Goal: Find specific page/section: Find specific page/section

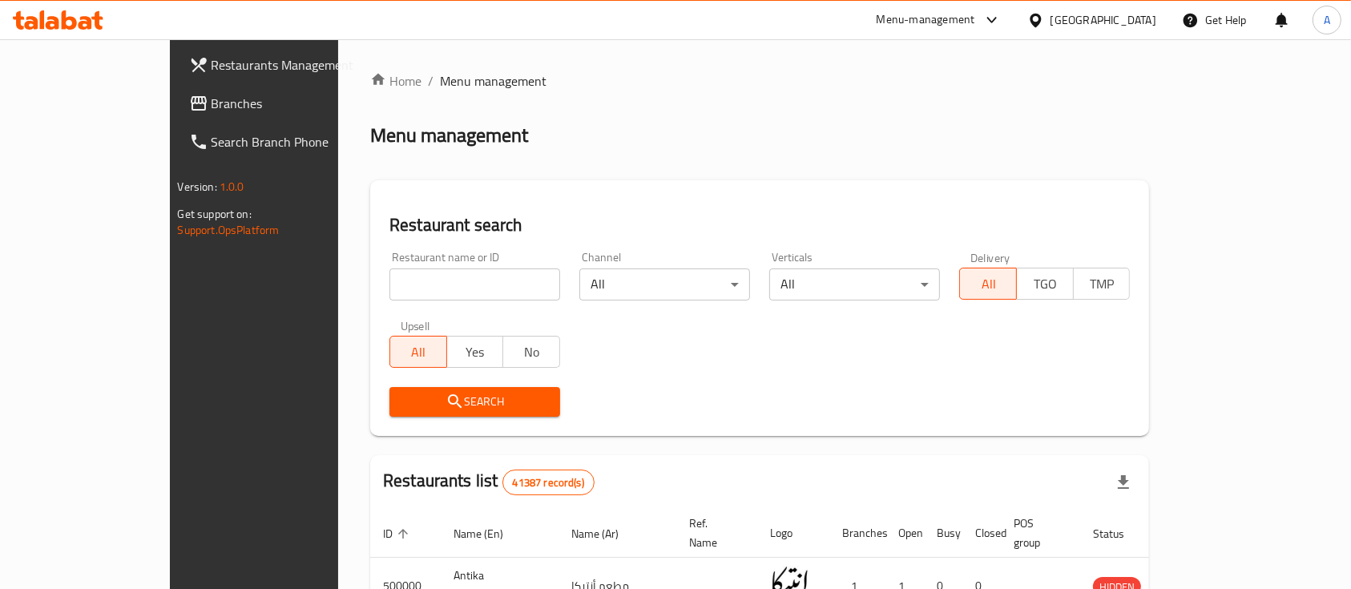
click at [607, 410] on div "Search" at bounding box center [760, 401] width 760 height 49
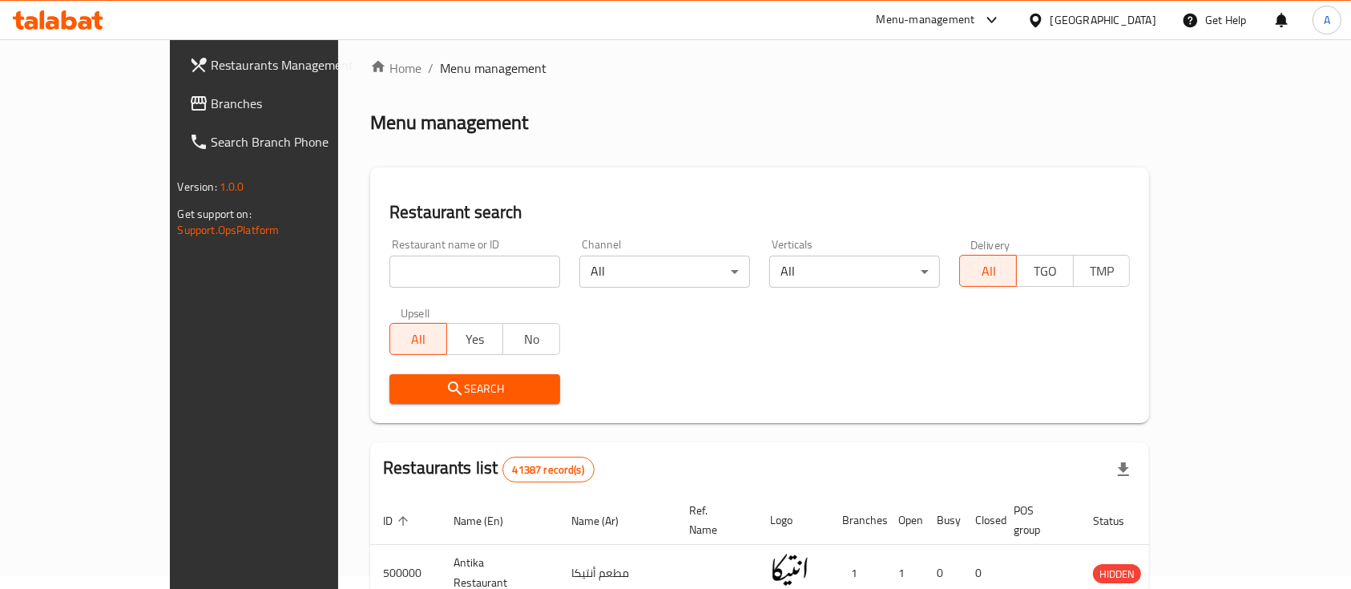
scroll to position [10, 0]
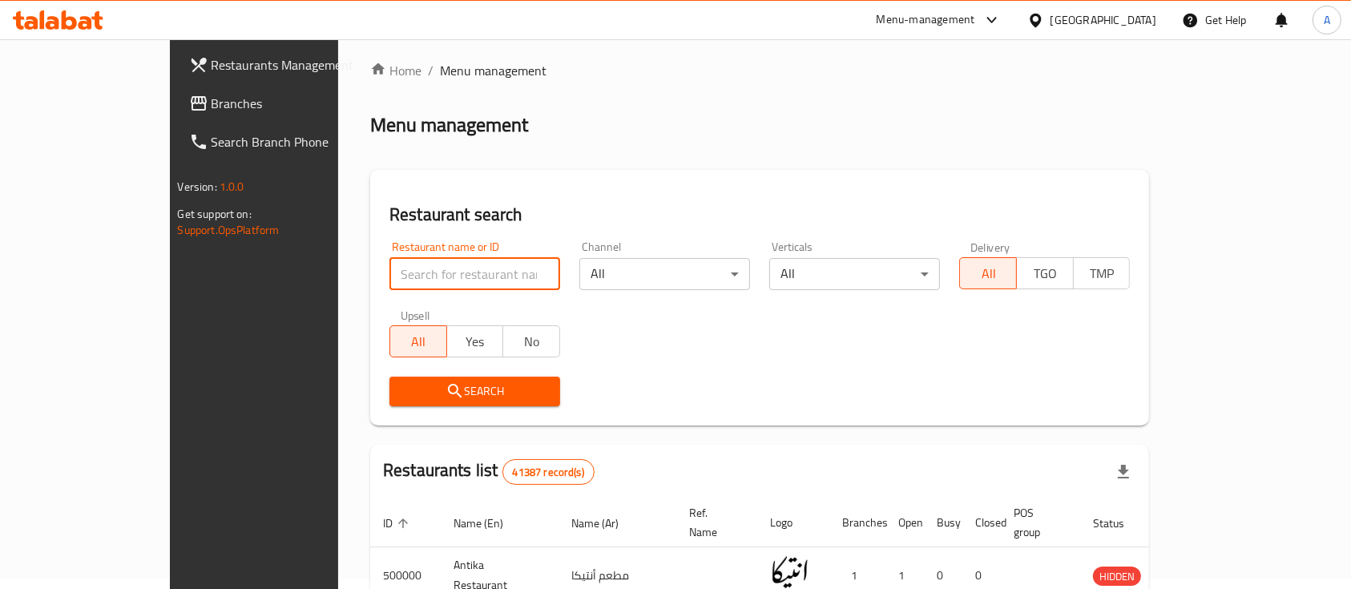
click at [461, 279] on input "search" at bounding box center [475, 274] width 171 height 32
click at [404, 270] on input "search" at bounding box center [475, 274] width 171 height 32
type input "ه"
type input "ي"
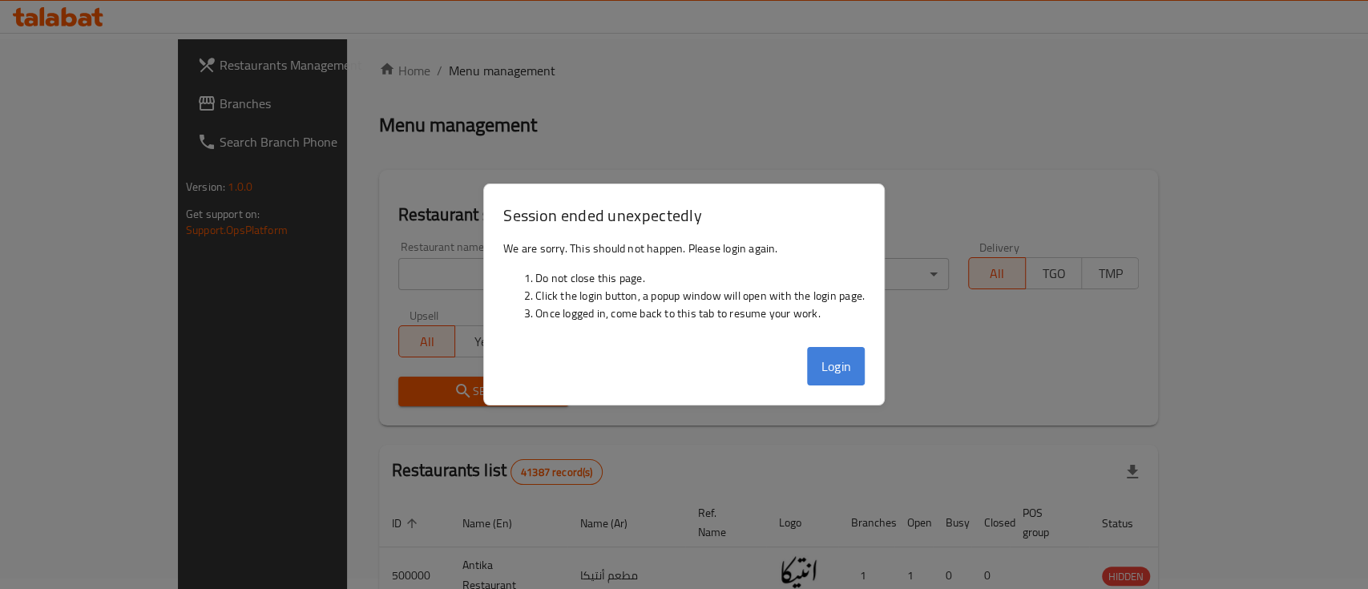
click at [837, 350] on button "Login" at bounding box center [836, 366] width 58 height 38
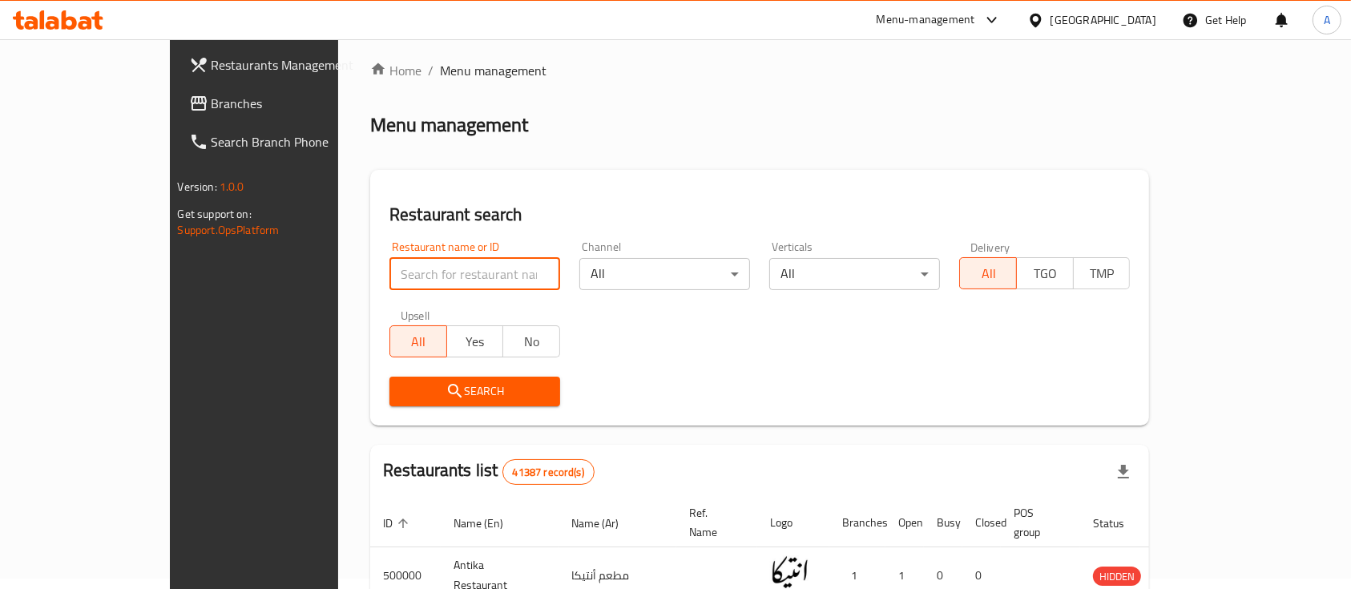
click at [390, 286] on input "search" at bounding box center [475, 274] width 171 height 32
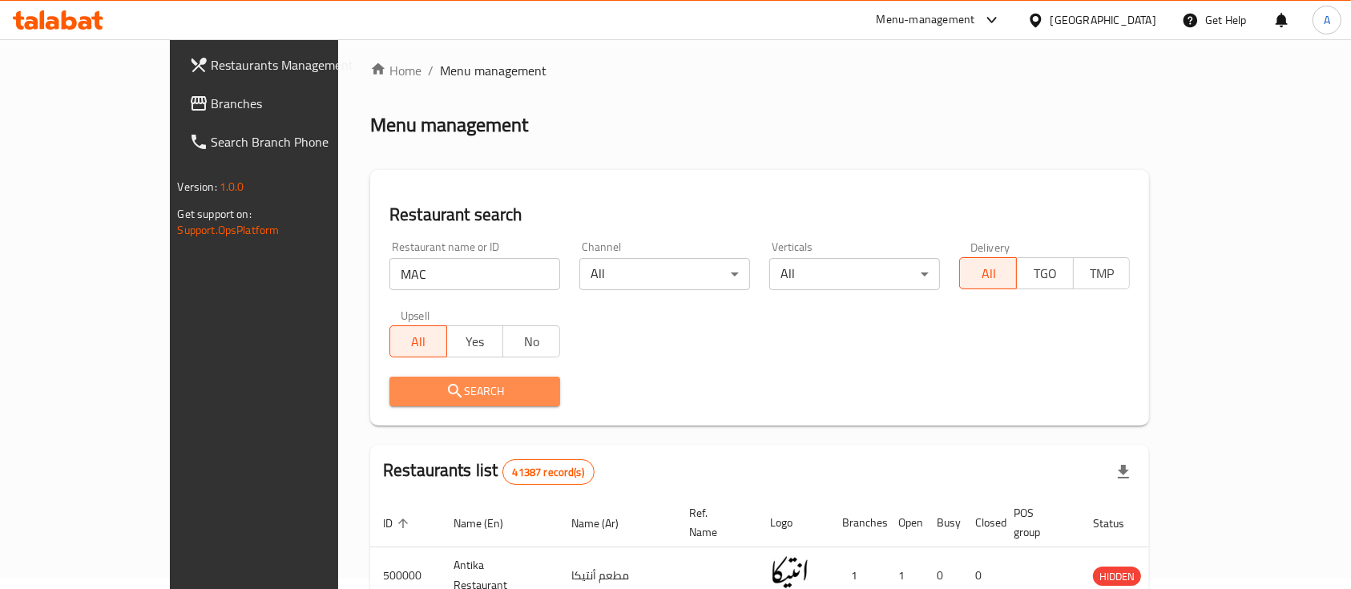
click at [402, 397] on span "Search" at bounding box center [474, 391] width 145 height 20
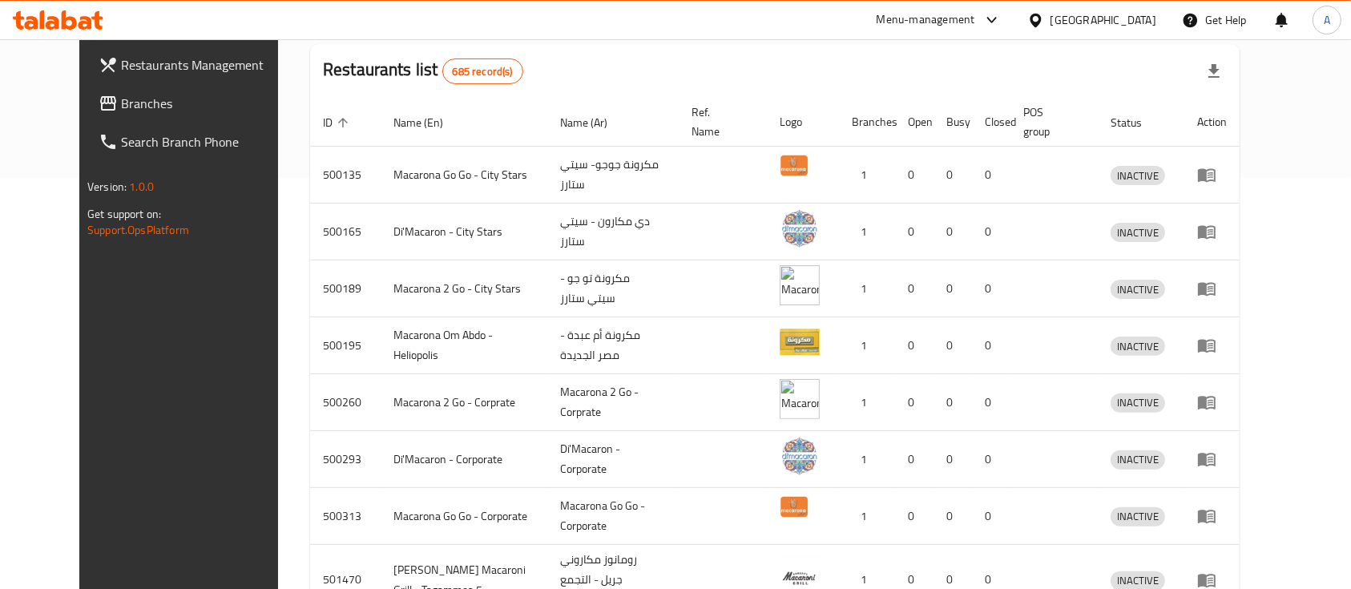
scroll to position [294, 0]
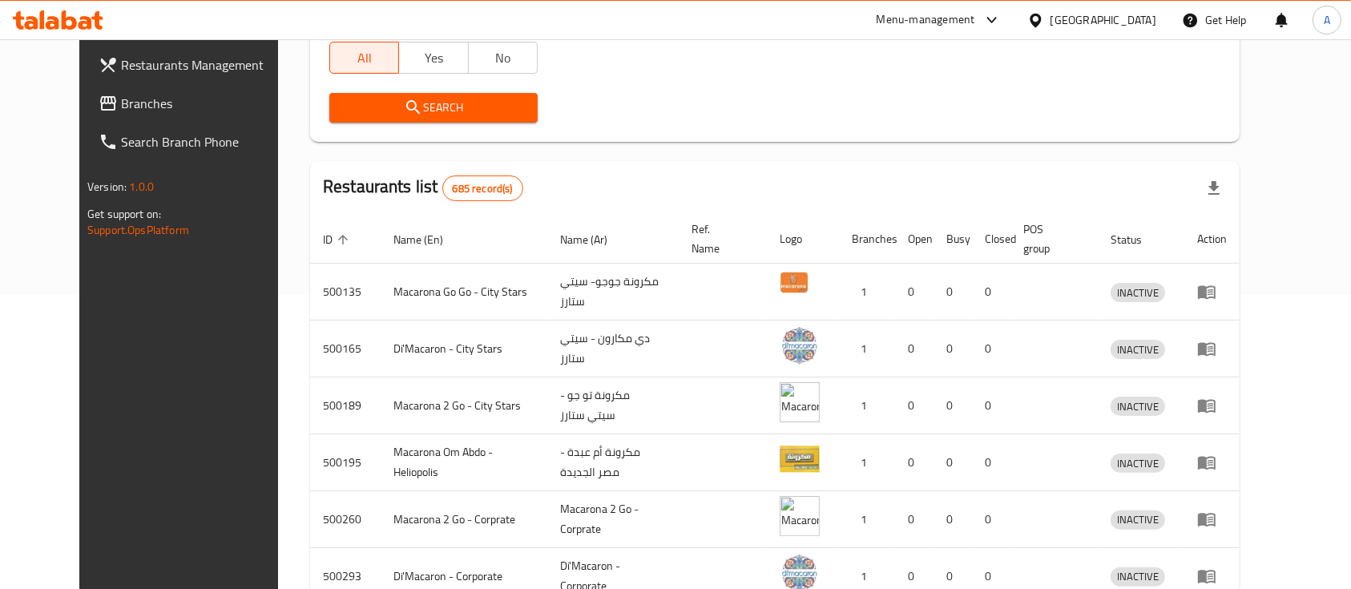
drag, startPoint x: 809, startPoint y: 321, endPoint x: 725, endPoint y: 95, distance: 241.2
click at [725, 95] on div "Search" at bounding box center [775, 107] width 910 height 49
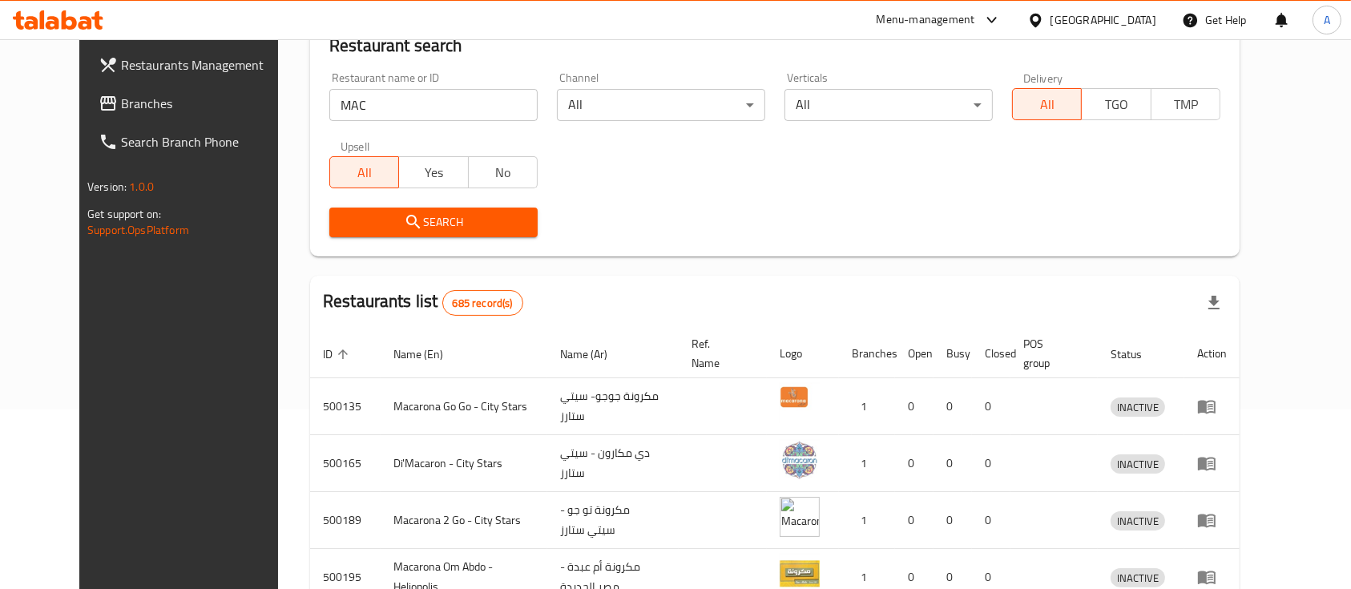
scroll to position [179, 0]
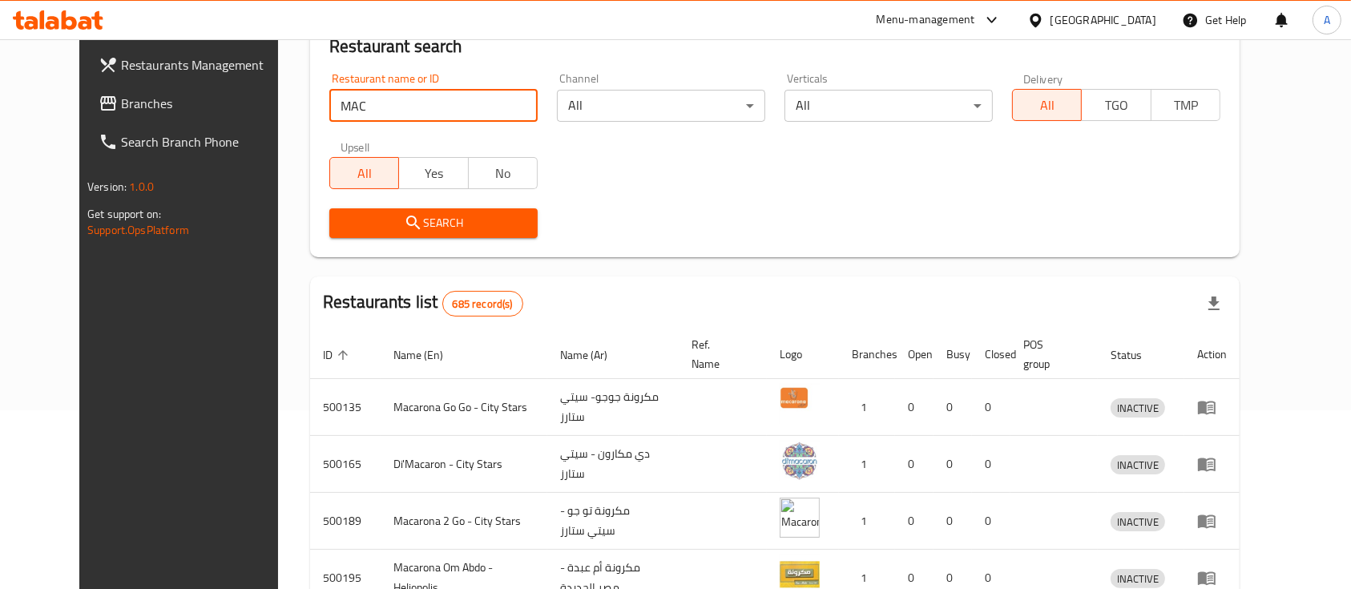
click at [461, 92] on input "MAC" at bounding box center [433, 106] width 208 height 32
type input "M"
click at [581, 156] on div "Restaurant name or ID Restaurant name or ID Channel All ​ Verticals All ​ Deliv…" at bounding box center [775, 155] width 910 height 184
